Goal: Transaction & Acquisition: Purchase product/service

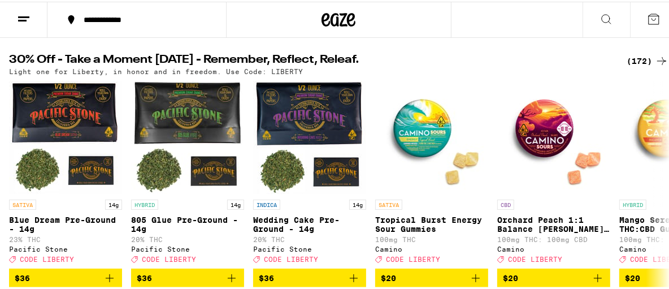
scroll to position [89, 0]
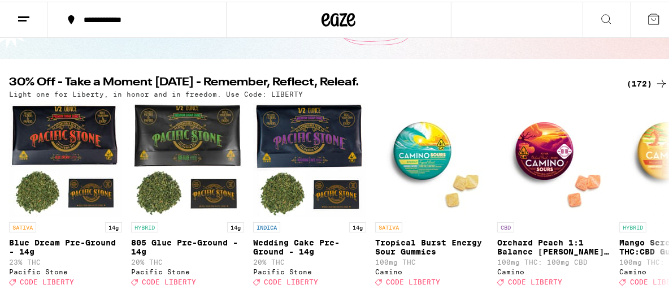
click at [628, 78] on div "(172)" at bounding box center [648, 82] width 42 height 14
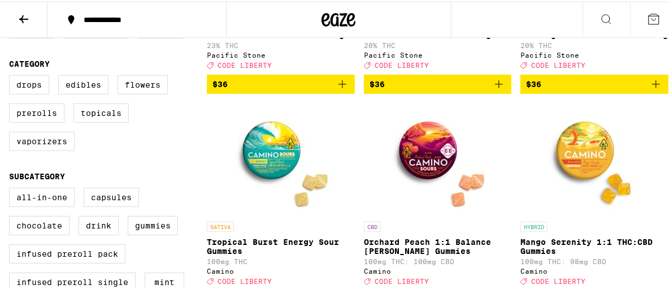
scroll to position [267, 0]
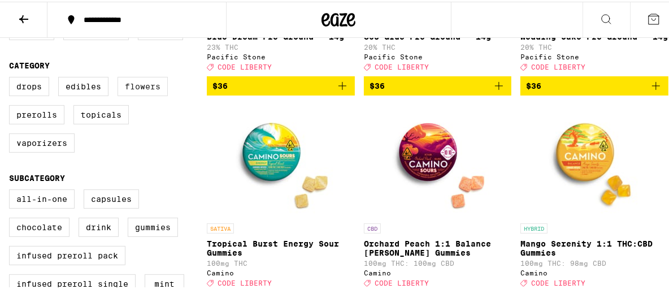
click at [136, 91] on label "Flowers" at bounding box center [143, 84] width 50 height 19
click at [12, 77] on input "Flowers" at bounding box center [11, 77] width 1 height 1
checkbox input "true"
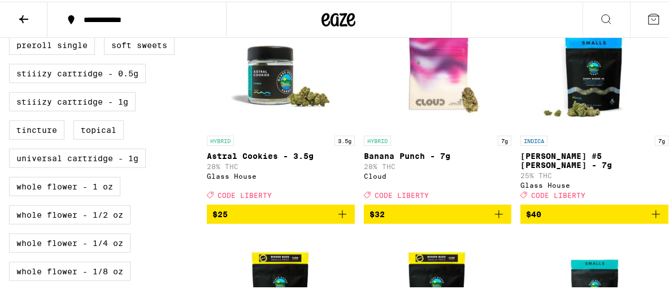
scroll to position [558, 0]
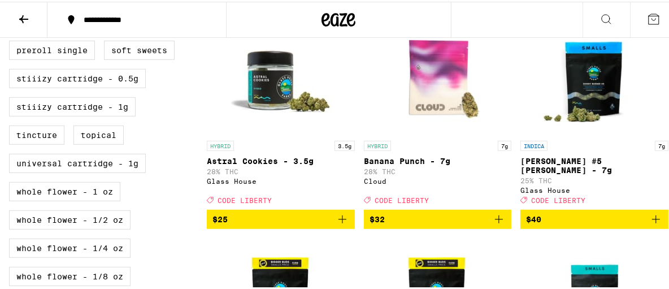
click at [19, 15] on icon at bounding box center [24, 18] width 14 height 14
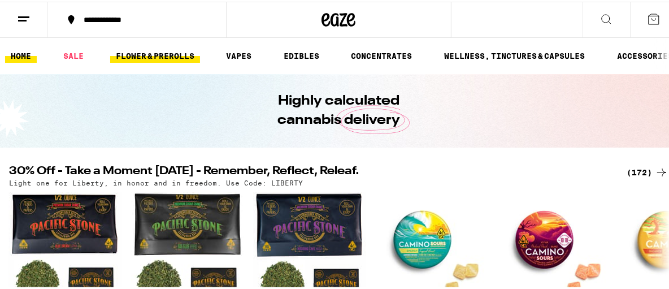
click at [143, 56] on link "FLOWER & PREROLLS" at bounding box center [155, 54] width 90 height 14
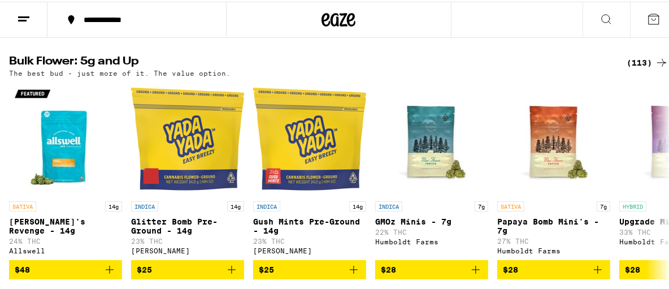
scroll to position [357, 0]
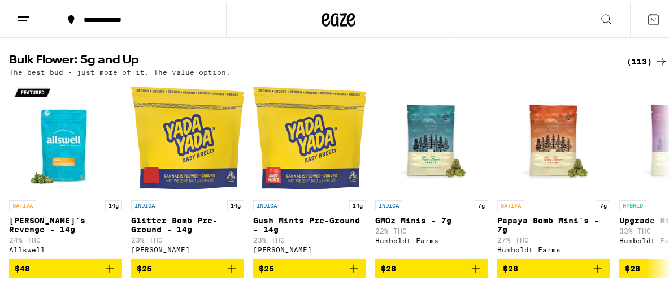
click at [636, 62] on div "(113)" at bounding box center [648, 60] width 42 height 14
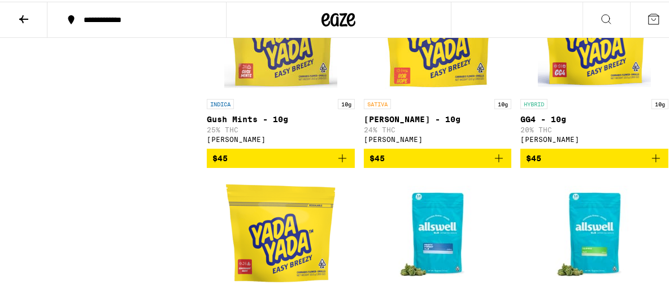
scroll to position [2633, 0]
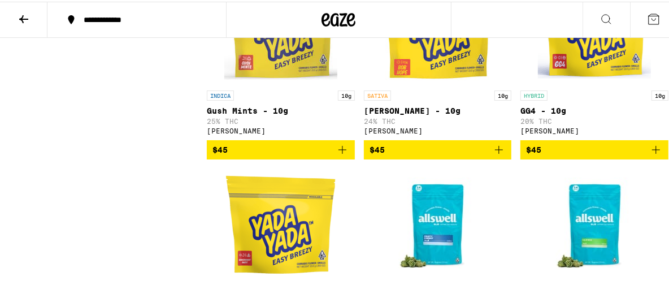
click at [495, 155] on icon "Add to bag" at bounding box center [499, 148] width 14 height 14
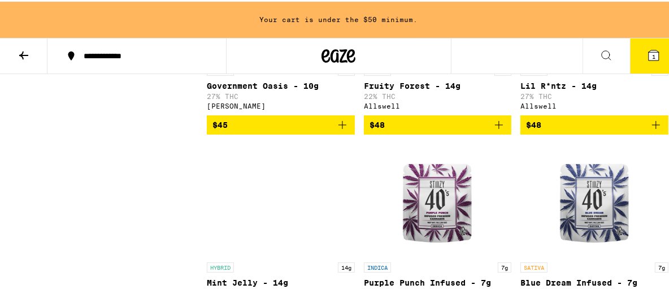
scroll to position [2893, 0]
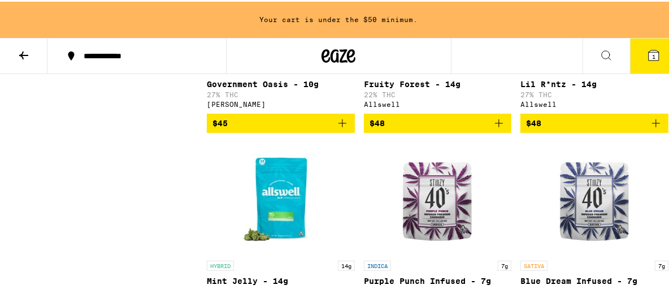
click at [338, 128] on icon "Add to bag" at bounding box center [343, 122] width 14 height 14
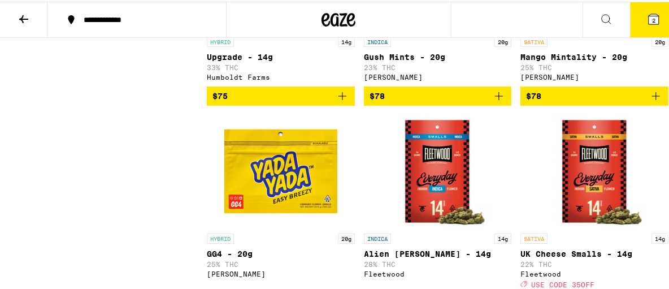
scroll to position [5290, 0]
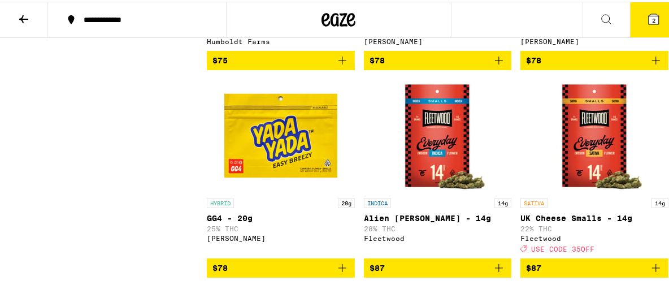
click at [650, 66] on icon "Add to bag" at bounding box center [657, 59] width 14 height 14
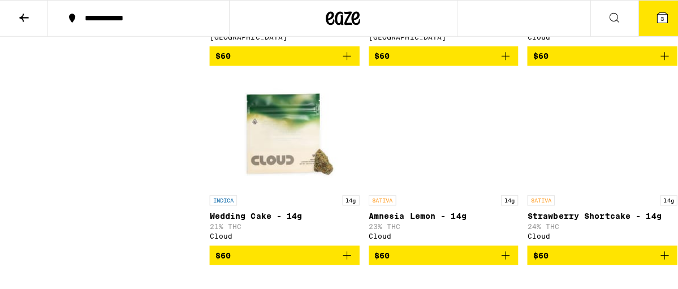
scroll to position [4307, 0]
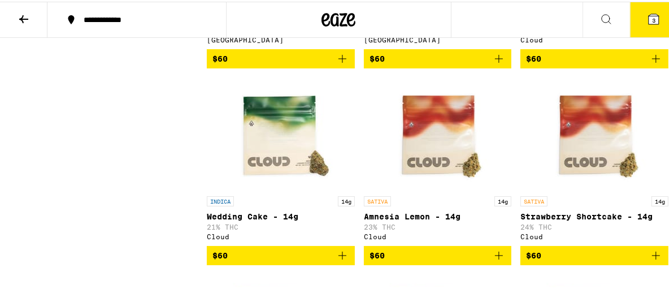
click at [647, 11] on icon at bounding box center [654, 18] width 14 height 14
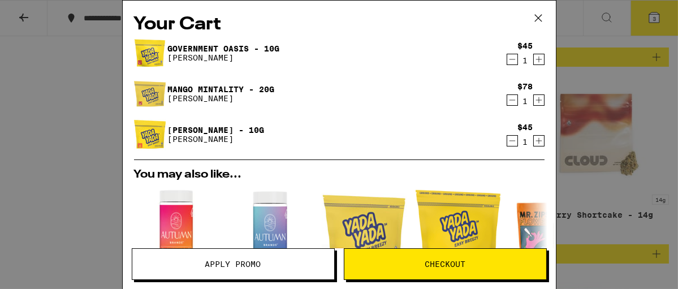
click at [507, 142] on icon "Decrement" at bounding box center [512, 141] width 10 height 14
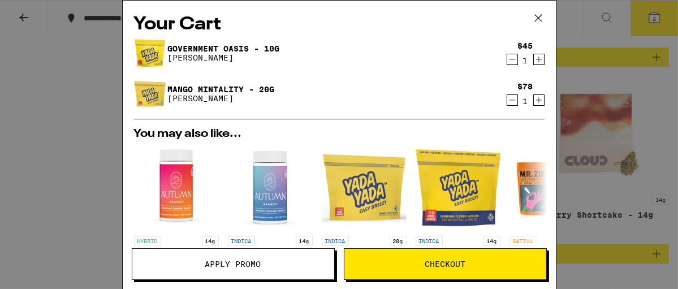
click at [534, 59] on icon "Increment" at bounding box center [539, 60] width 10 height 14
click at [440, 267] on span "Checkout" at bounding box center [445, 264] width 41 height 8
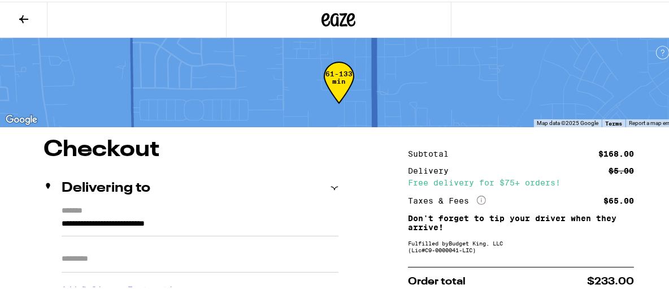
click at [30, 21] on icon at bounding box center [24, 18] width 14 height 14
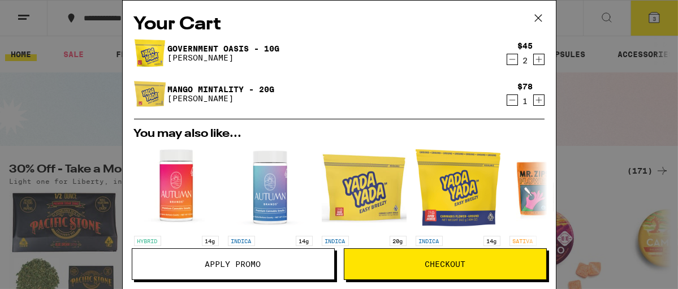
click at [538, 16] on icon at bounding box center [538, 18] width 17 height 17
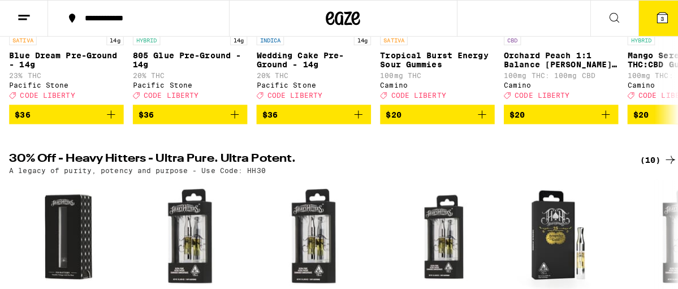
scroll to position [211, 0]
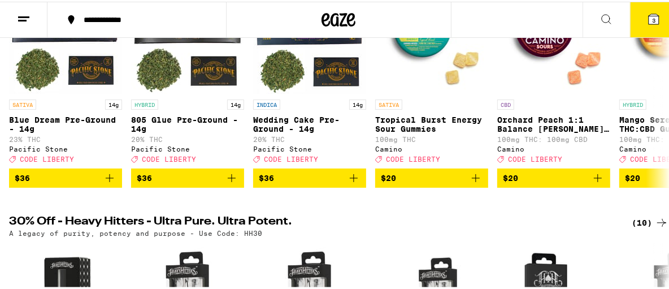
click at [653, 21] on span "3" at bounding box center [654, 18] width 3 height 7
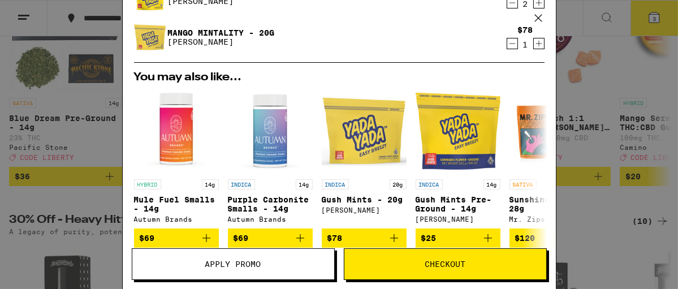
scroll to position [48, 0]
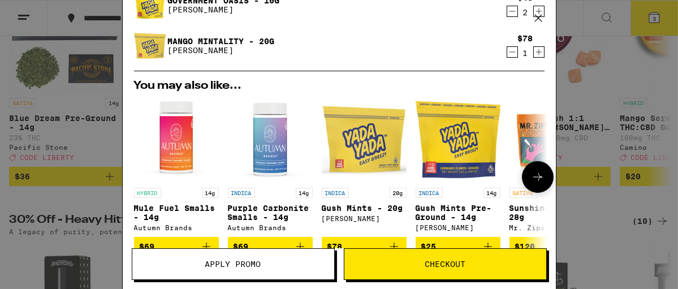
click at [531, 176] on icon at bounding box center [538, 177] width 14 height 14
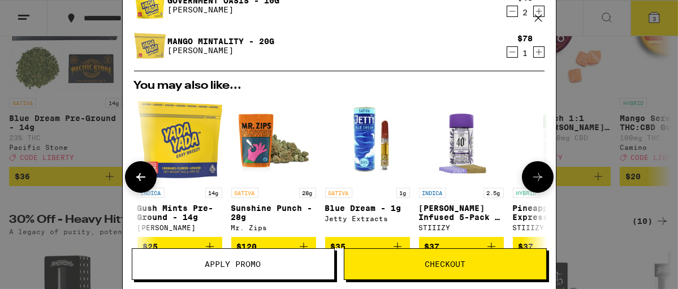
click at [531, 176] on icon at bounding box center [538, 177] width 14 height 14
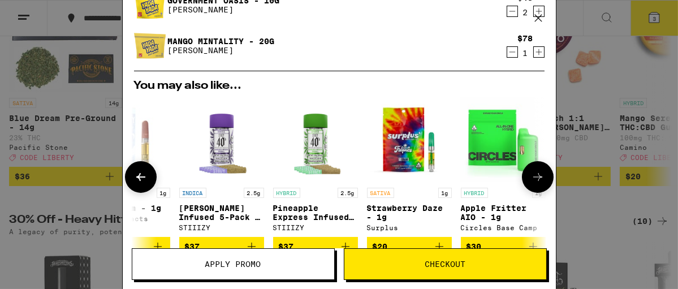
scroll to position [0, 536]
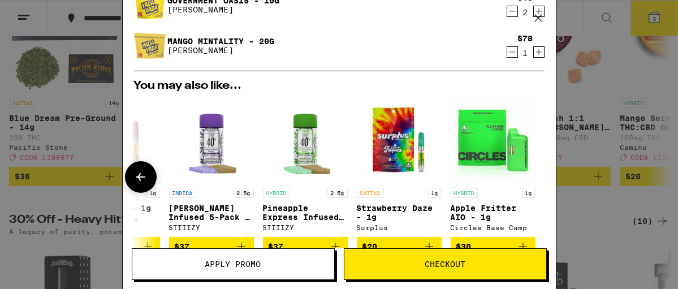
click at [528, 176] on div at bounding box center [538, 177] width 32 height 32
click at [507, 55] on icon "Decrement" at bounding box center [512, 52] width 10 height 14
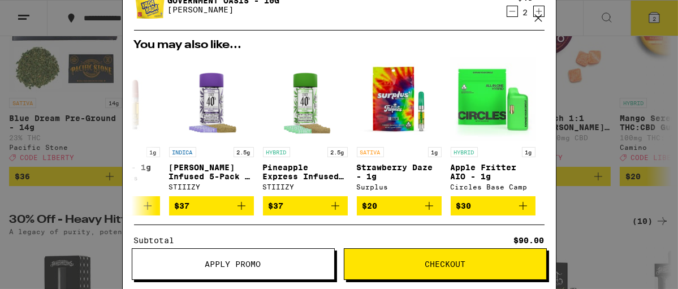
scroll to position [0, 0]
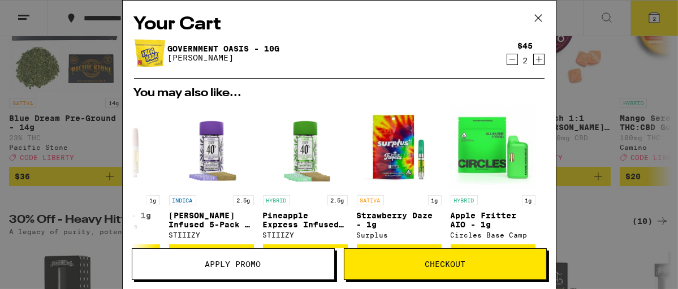
click at [509, 59] on icon "Decrement" at bounding box center [512, 59] width 6 height 0
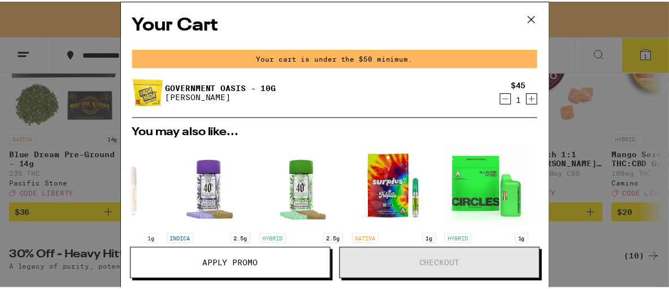
scroll to position [248, 0]
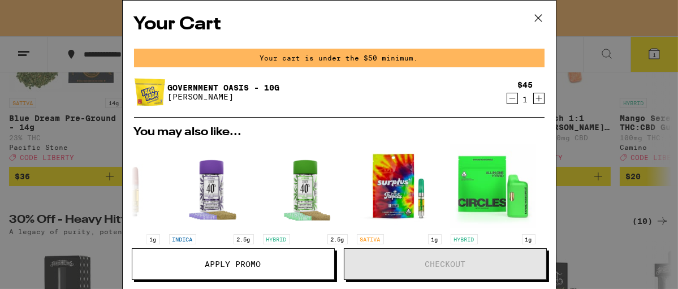
click at [535, 17] on icon at bounding box center [538, 18] width 17 height 17
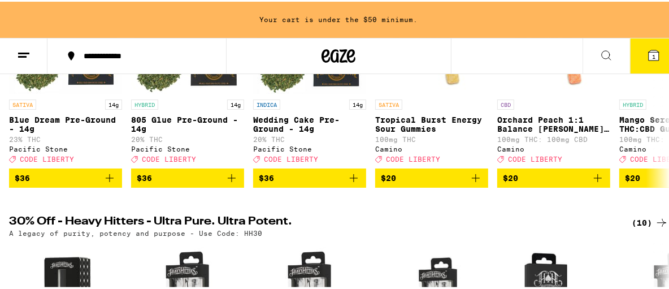
click at [600, 51] on icon at bounding box center [607, 54] width 14 height 14
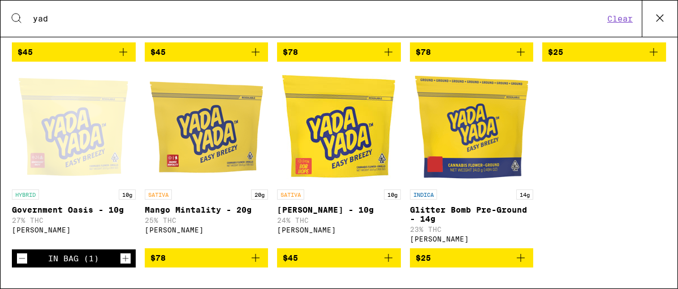
scroll to position [386, 0]
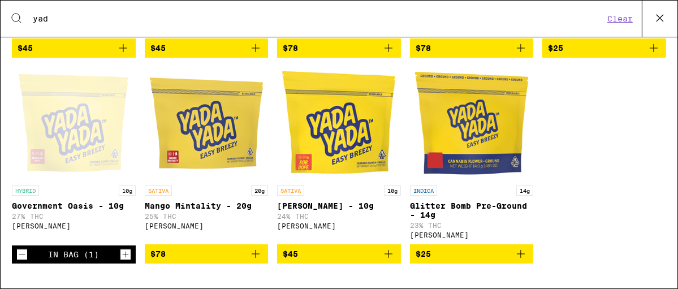
type input "yad"
click at [383, 252] on icon "Add to bag" at bounding box center [389, 254] width 14 height 14
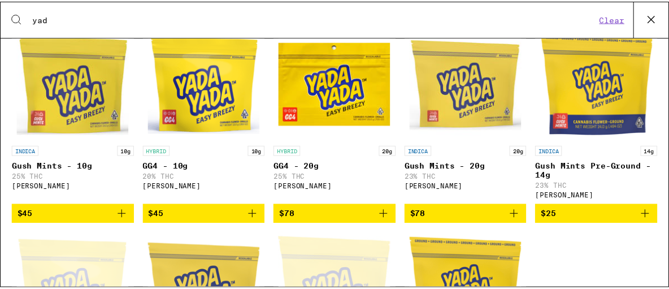
scroll to position [203, 0]
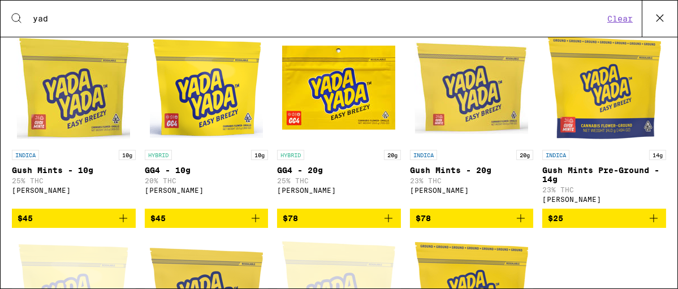
click at [122, 225] on icon "Add to bag" at bounding box center [123, 218] width 14 height 14
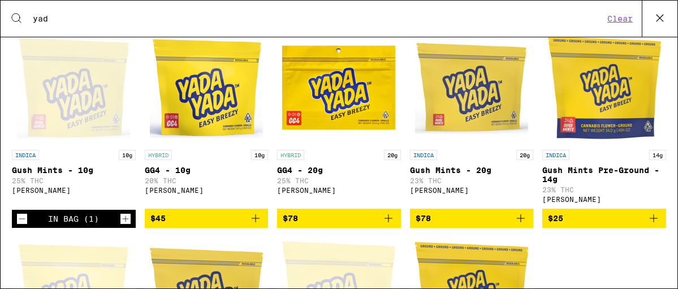
click at [658, 19] on icon at bounding box center [659, 18] width 7 height 7
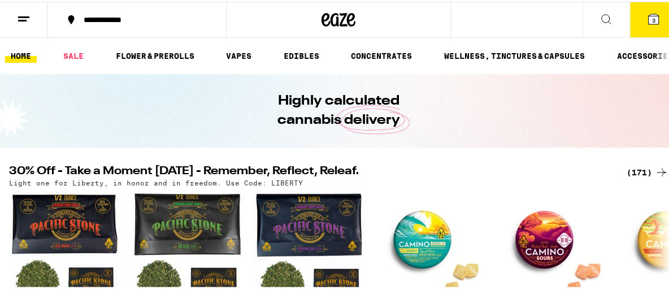
click at [653, 16] on span "3" at bounding box center [654, 18] width 3 height 7
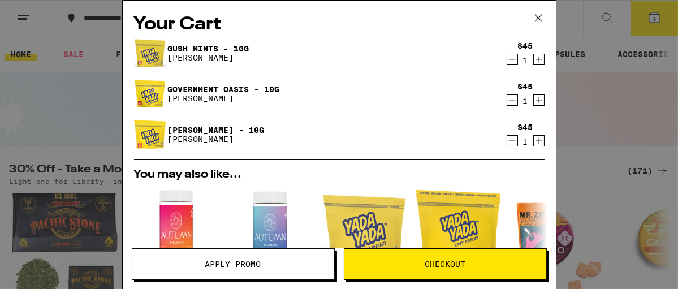
click at [434, 260] on span "Checkout" at bounding box center [445, 264] width 41 height 8
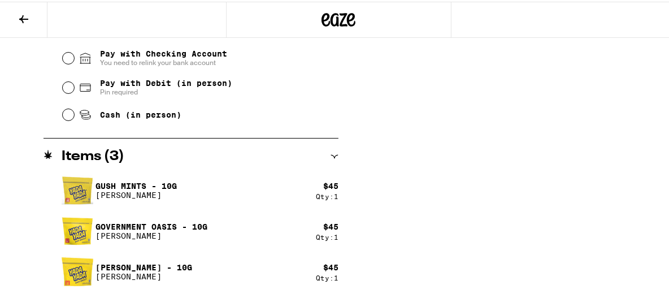
scroll to position [524, 0]
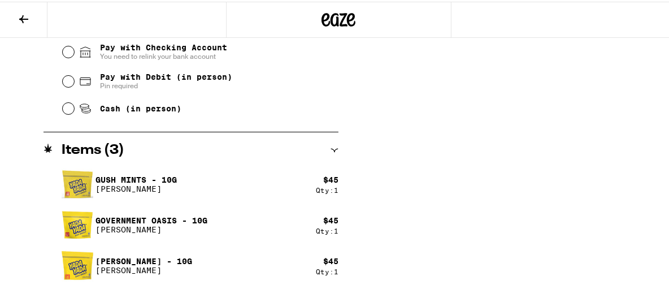
click at [24, 13] on icon at bounding box center [24, 18] width 14 height 14
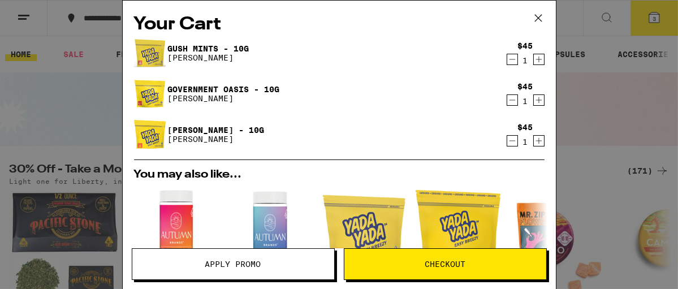
click at [507, 101] on icon "Decrement" at bounding box center [512, 100] width 10 height 14
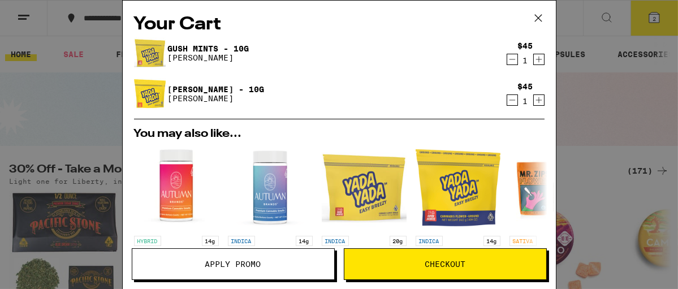
click at [404, 258] on button "Checkout" at bounding box center [445, 264] width 203 height 32
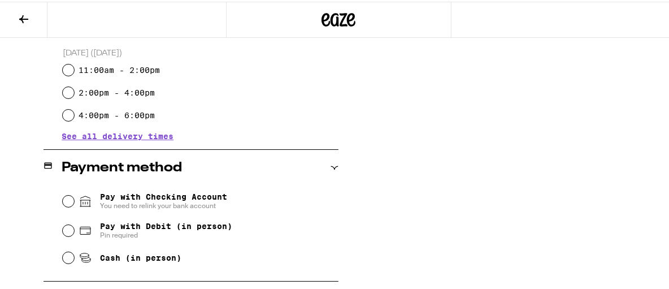
scroll to position [400, 0]
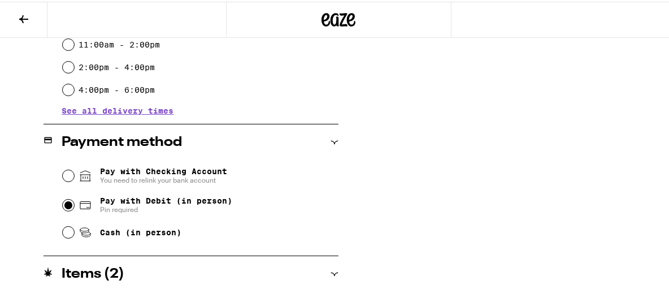
click at [66, 202] on input "Pay with Debit (in person) Pin required" at bounding box center [68, 203] width 11 height 11
radio input "true"
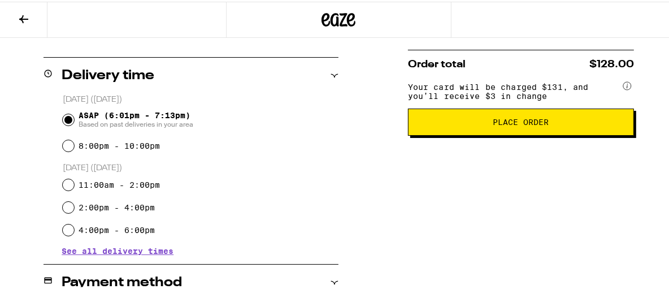
scroll to position [250, 0]
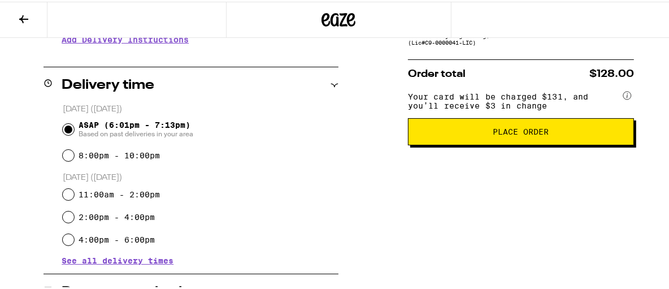
click at [517, 134] on span "Place Order" at bounding box center [521, 130] width 56 height 8
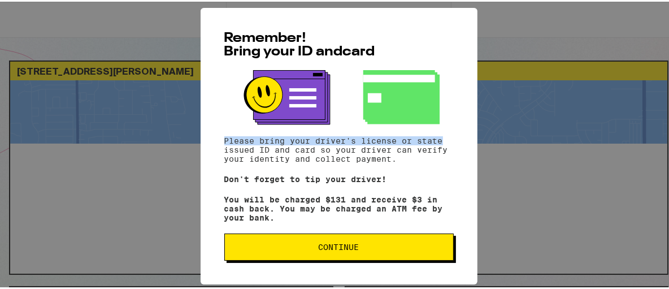
drag, startPoint x: 517, startPoint y: 137, endPoint x: 527, endPoint y: 57, distance: 81.5
click at [527, 57] on div "Remember! Bring your ID and card Please bring your driver's license or state is…" at bounding box center [339, 144] width 678 height 289
